Goal: Information Seeking & Learning: Understand process/instructions

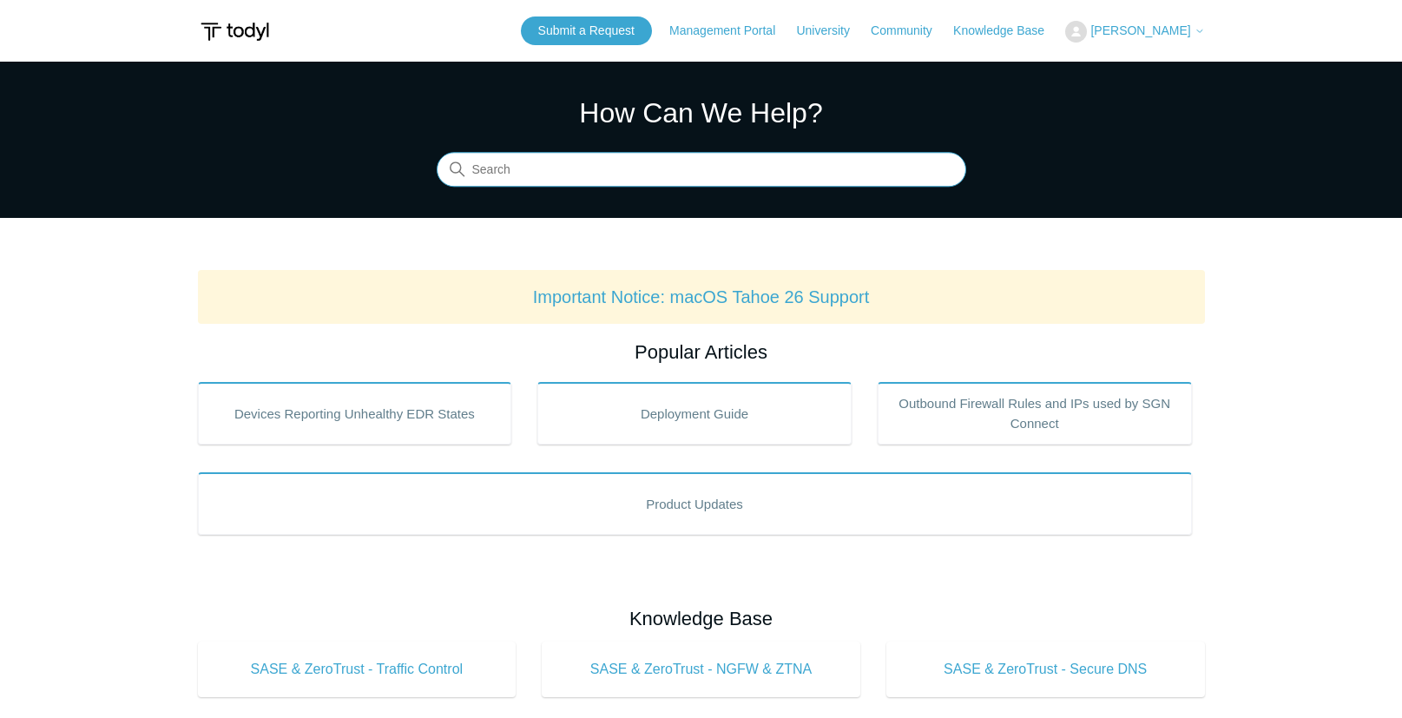
click at [610, 162] on input "Search" at bounding box center [702, 170] width 530 height 35
type input "update agent"
click at [583, 179] on input "update agent" at bounding box center [702, 170] width 530 height 35
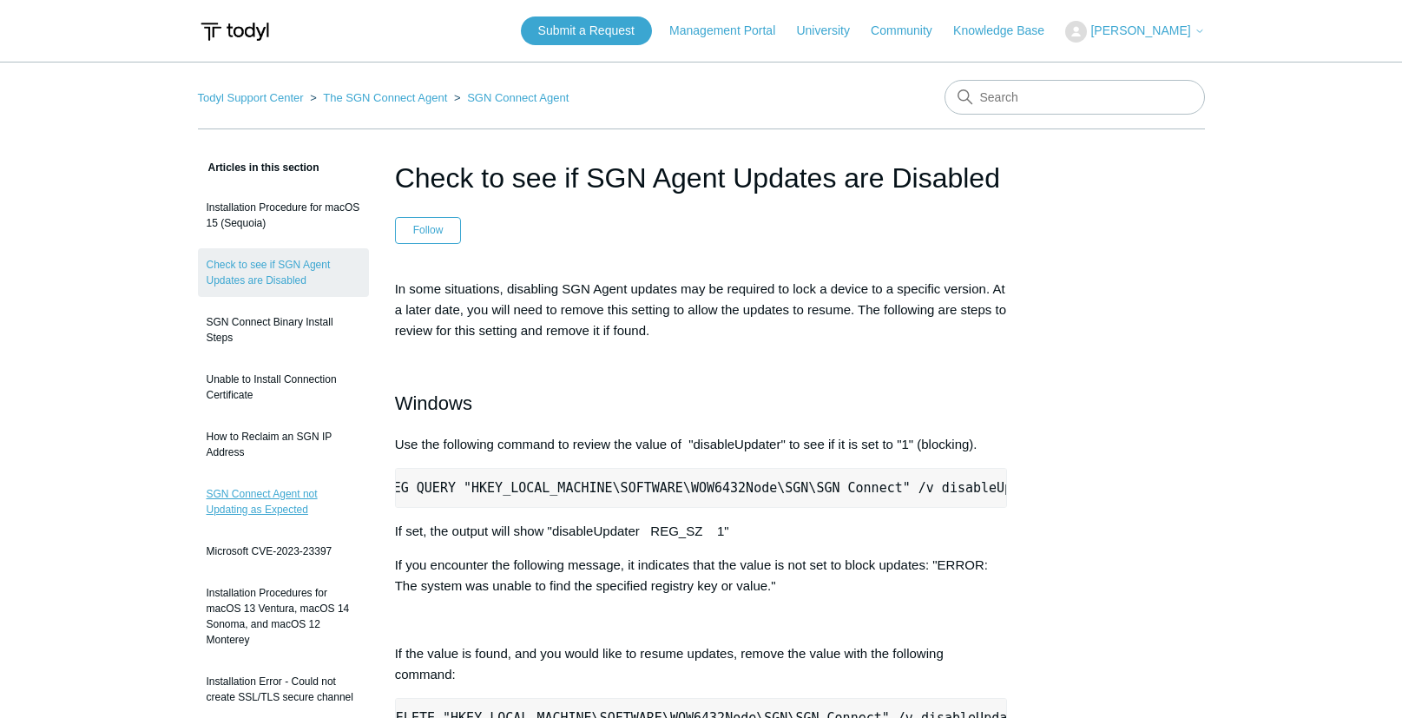
click at [249, 508] on link "SGN Connect Agent not Updating as Expected" at bounding box center [283, 502] width 171 height 49
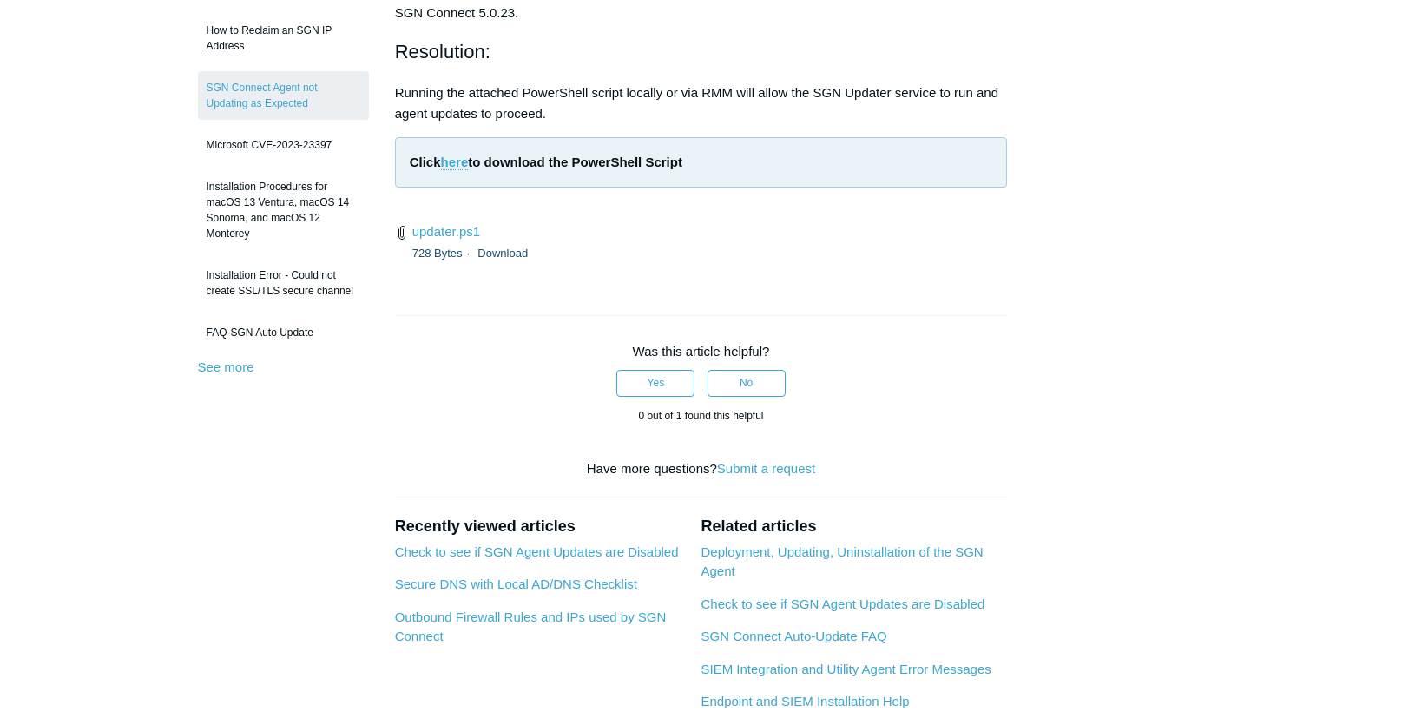
scroll to position [521, 0]
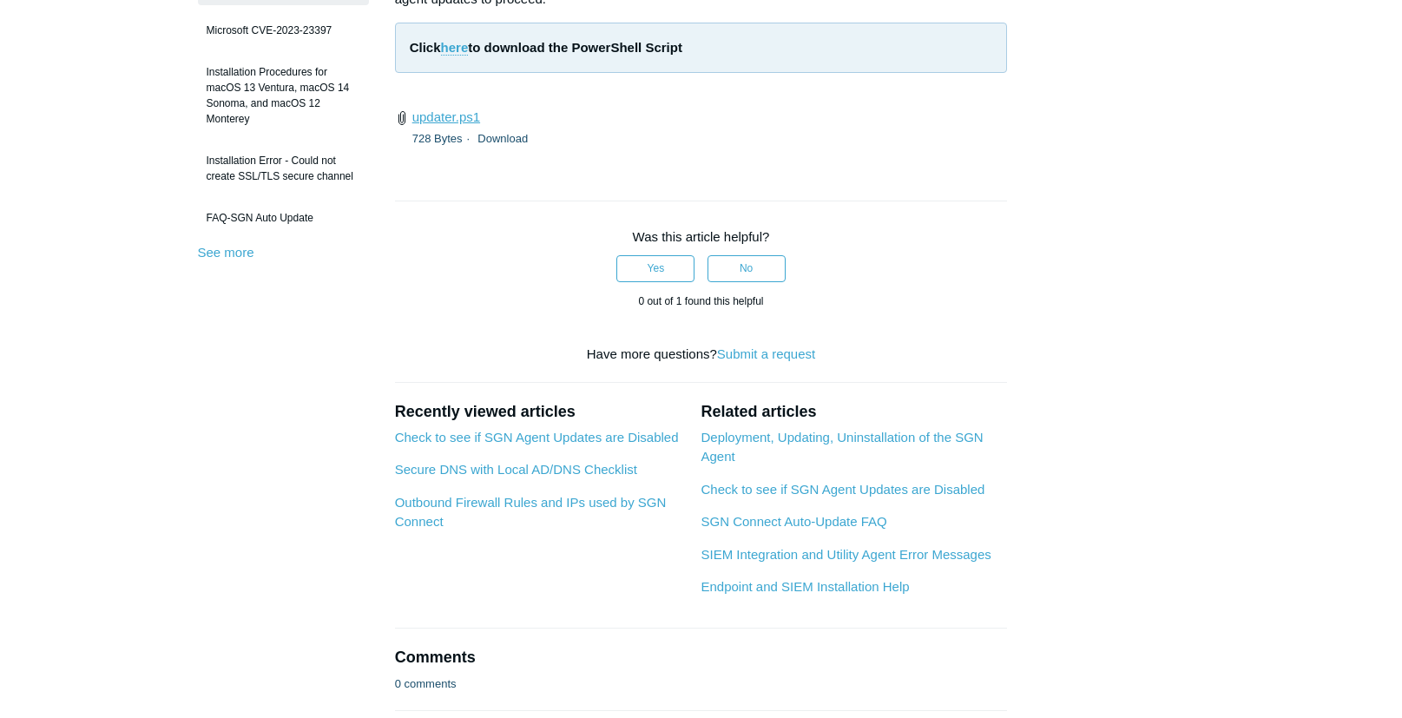
click at [453, 124] on link "updater.ps1" at bounding box center [446, 116] width 68 height 15
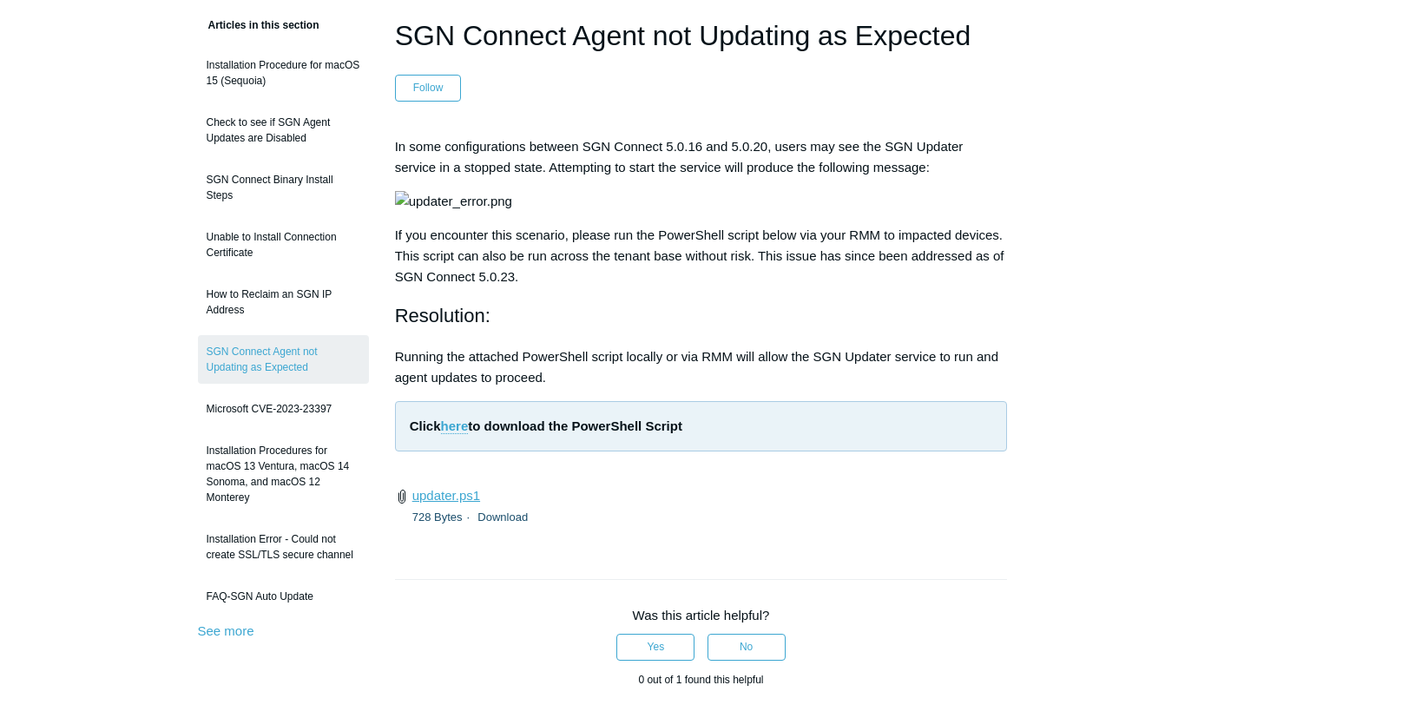
scroll to position [0, 0]
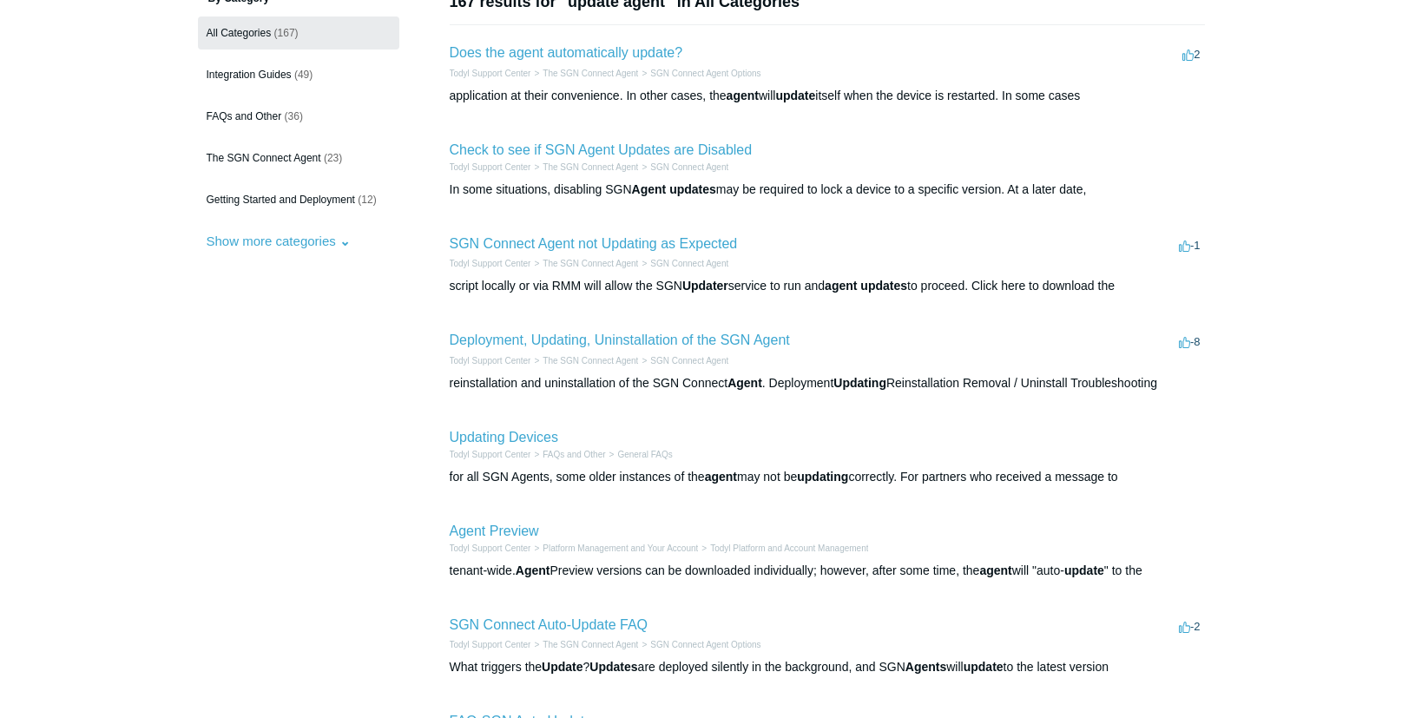
scroll to position [174, 0]
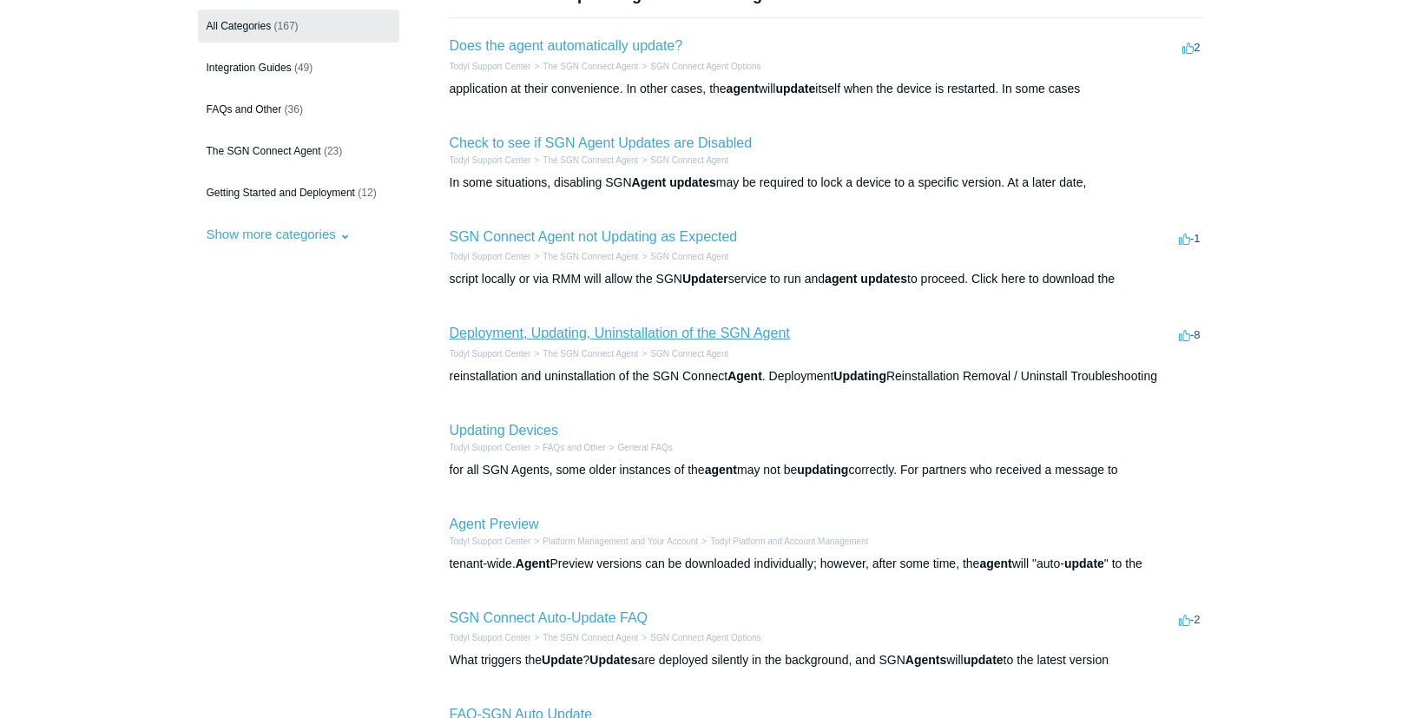
click at [569, 339] on link "Deployment, Updating, Uninstallation of the SGN Agent" at bounding box center [620, 333] width 340 height 15
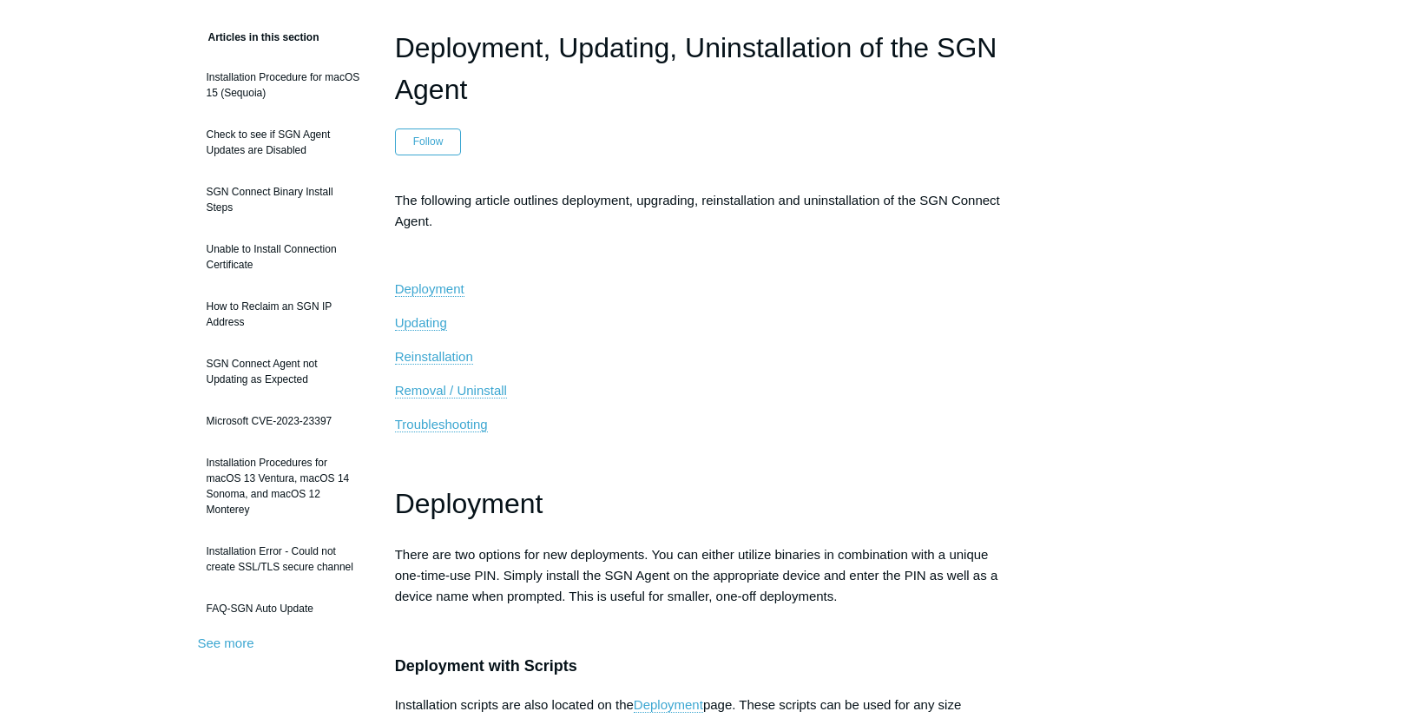
scroll to position [174, 0]
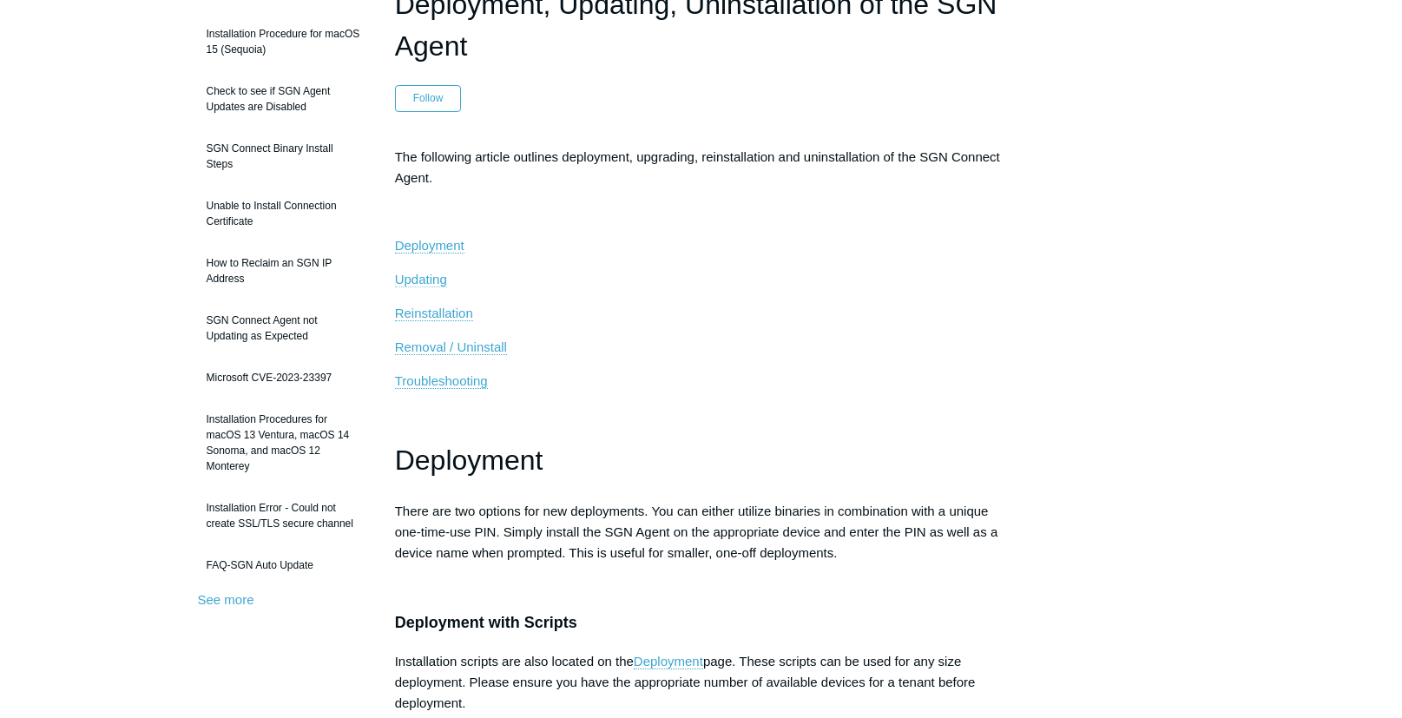
click at [414, 284] on span "Updating" at bounding box center [421, 279] width 52 height 15
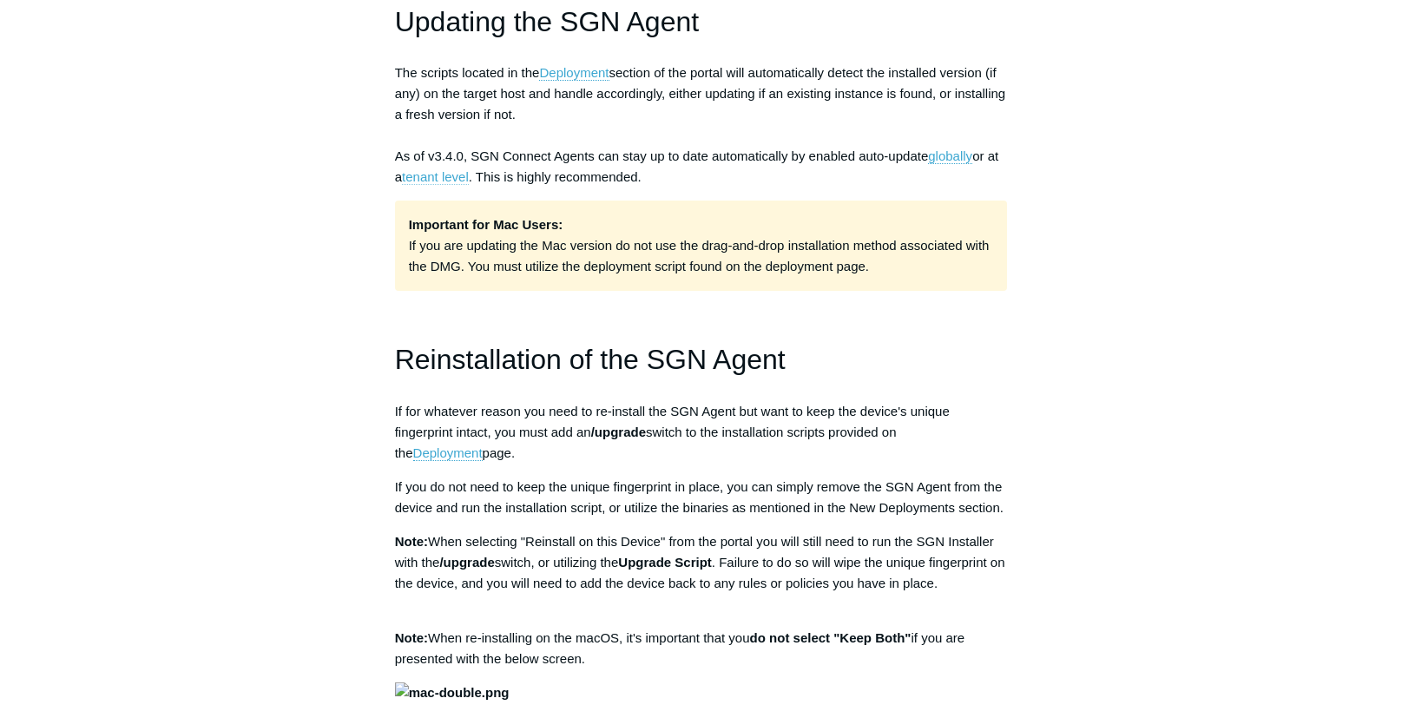
click at [445, 176] on link "tenant level" at bounding box center [435, 177] width 67 height 16
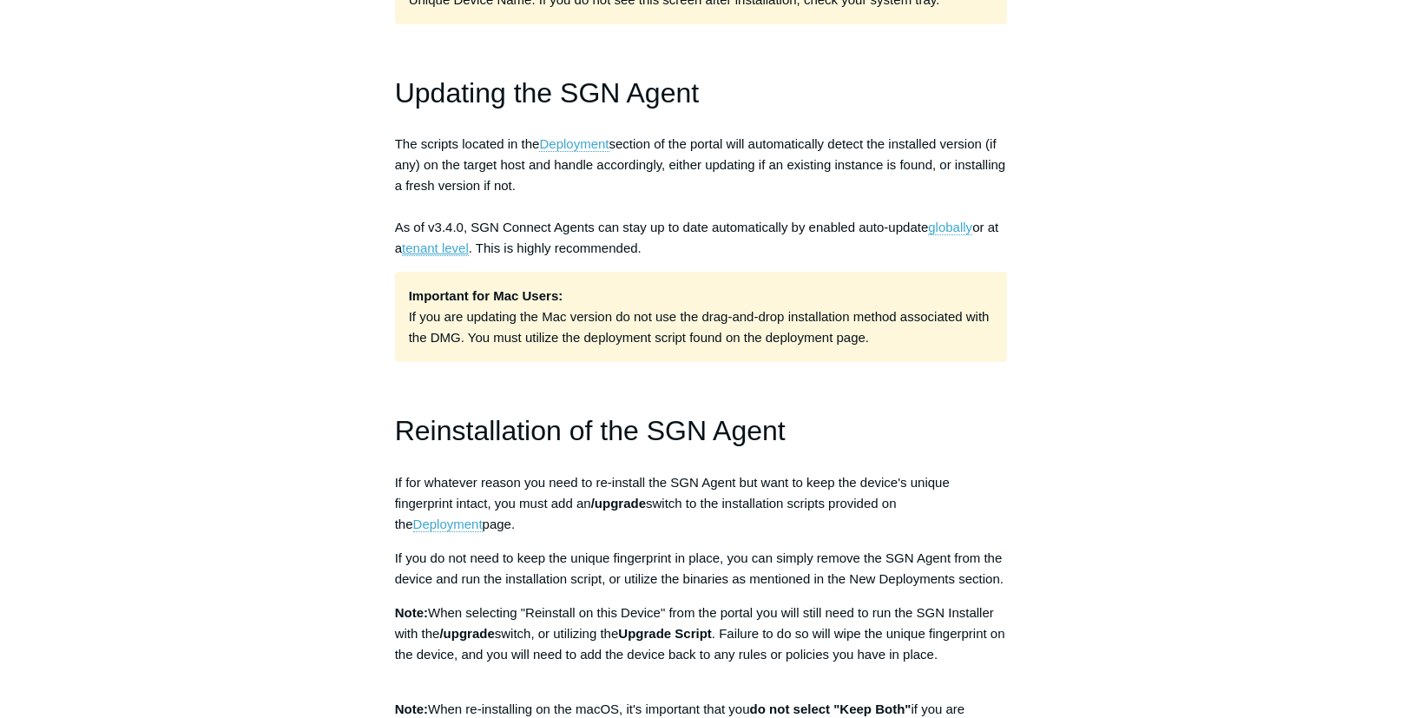
scroll to position [1161, 0]
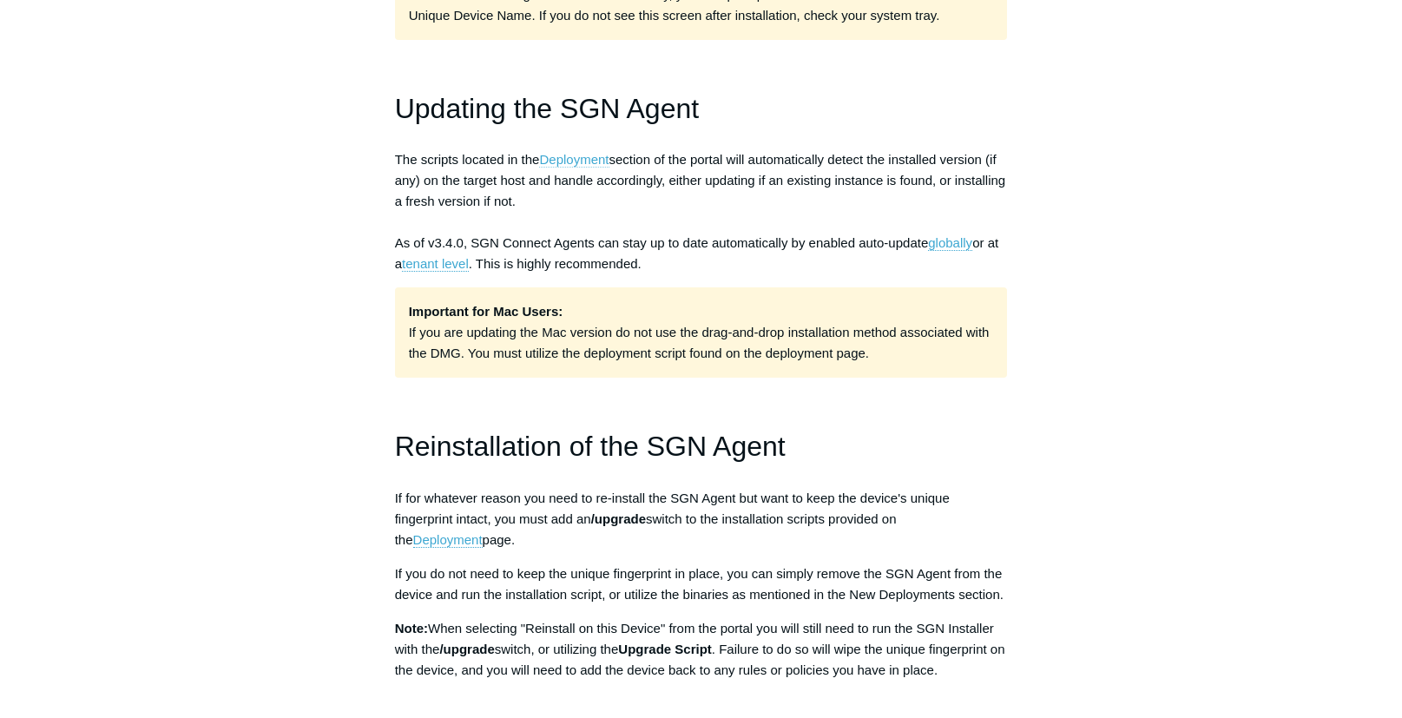
click at [578, 159] on link "Deployment" at bounding box center [573, 160] width 69 height 16
